Goal: Find specific page/section: Find specific page/section

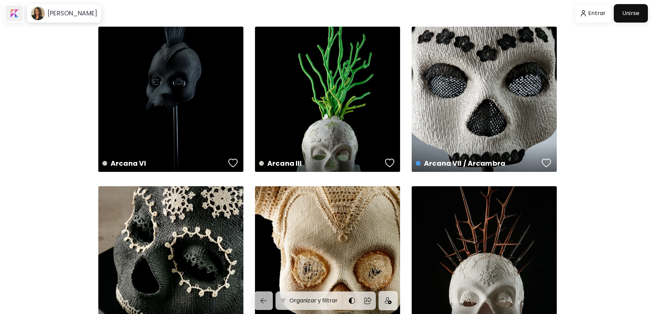
click at [15, 14] on div at bounding box center [13, 13] width 17 height 16
click at [86, 14] on h6 "[PERSON_NAME]" at bounding box center [72, 13] width 50 height 8
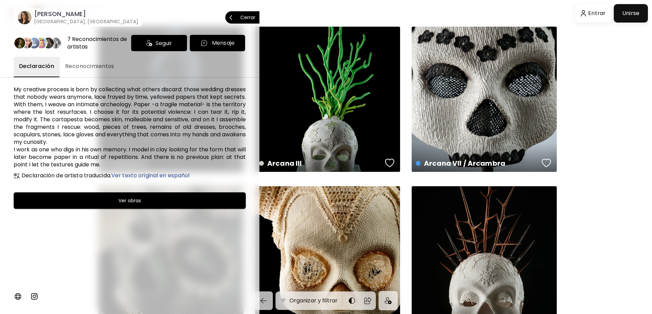
click at [603, 93] on div at bounding box center [326, 157] width 652 height 314
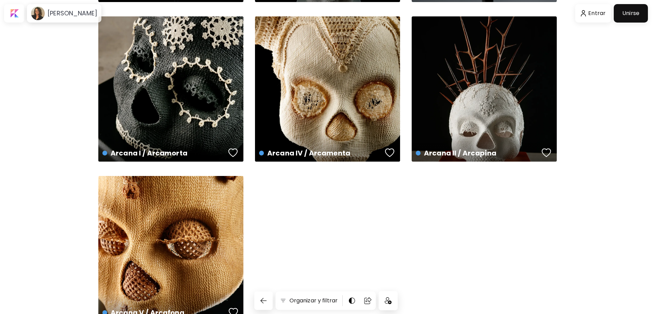
scroll to position [214, 0]
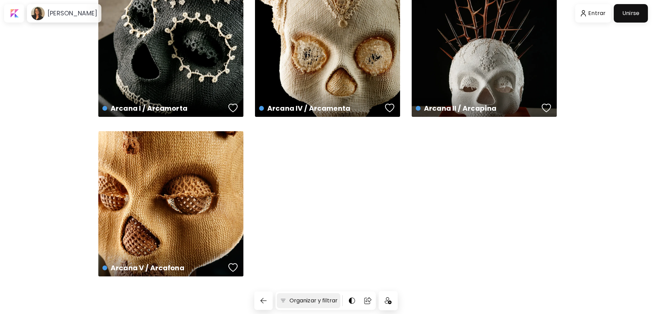
click at [295, 298] on h6 "Organizar y filtrar" at bounding box center [313, 300] width 48 height 8
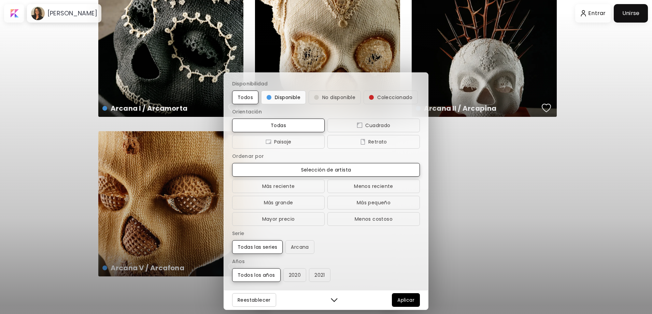
click at [290, 95] on span "Disponible" at bounding box center [283, 97] width 34 height 8
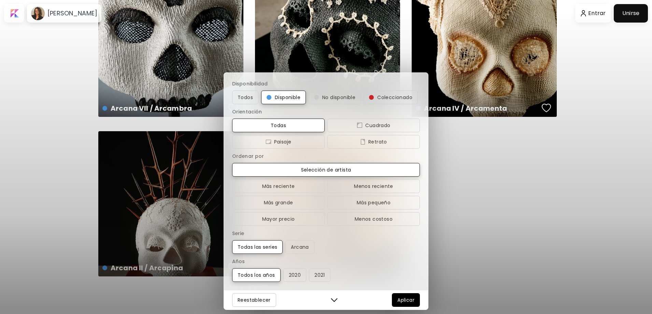
scroll to position [55, 0]
click at [403, 299] on span "Aplicar" at bounding box center [405, 299] width 17 height 8
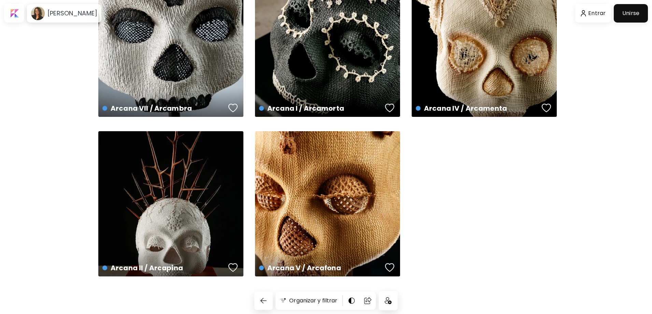
scroll to position [0, 0]
